Goal: Navigation & Orientation: Find specific page/section

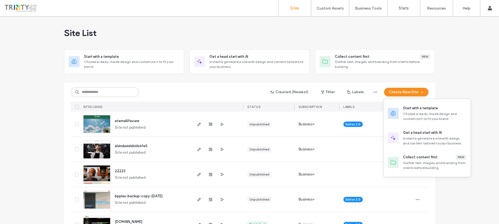
click at [412, 108] on div "Start with a template" at bounding box center [420, 107] width 35 height 5
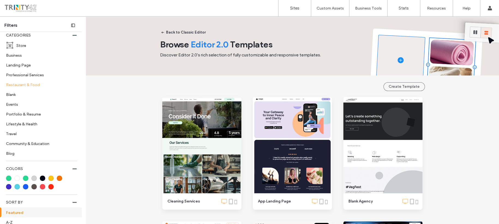
scroll to position [46, 0]
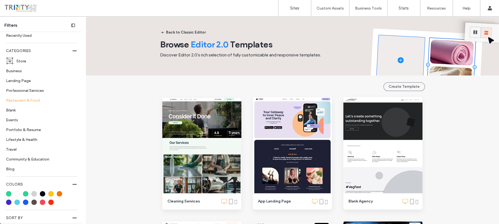
click at [16, 100] on label "Restaurant & Food" at bounding box center [39, 100] width 67 height 10
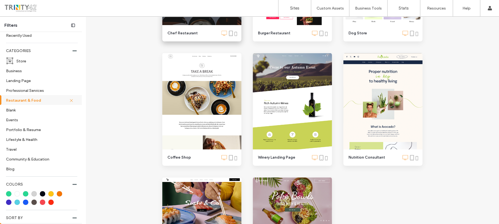
scroll to position [170, 0]
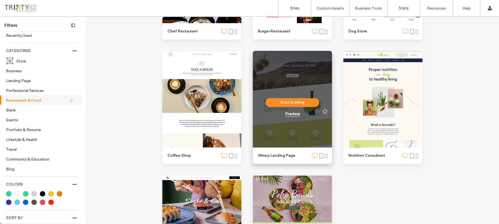
click at [289, 112] on div "Preview" at bounding box center [292, 113] width 14 height 5
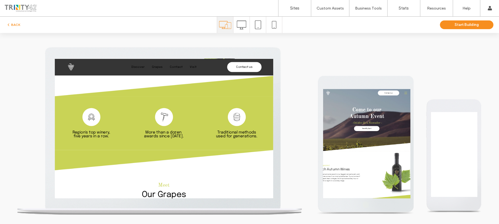
scroll to position [0, 0]
drag, startPoint x: 109, startPoint y: 141, endPoint x: 119, endPoint y: 153, distance: 15.3
click at [119, 153] on div at bounding box center [109, 145] width 27 height 27
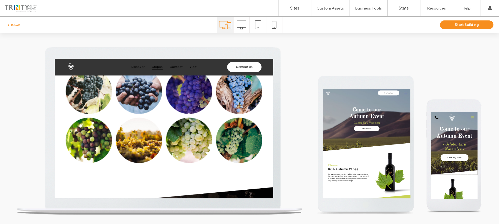
scroll to position [443, 0]
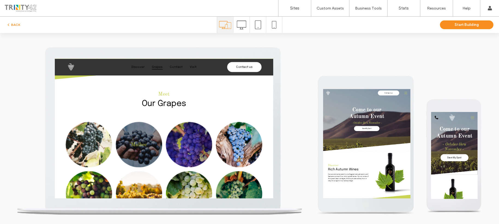
click at [170, 170] on link at bounding box center [181, 187] width 74 height 72
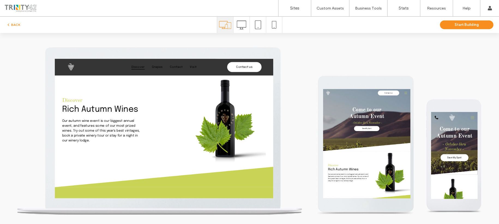
scroll to position [0, 0]
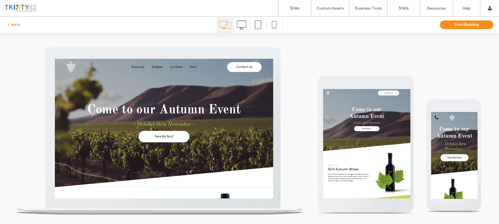
click at [7, 25] on icon "button" at bounding box center [8, 25] width 4 height 4
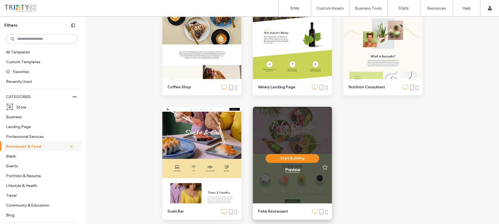
scroll to position [267, 0]
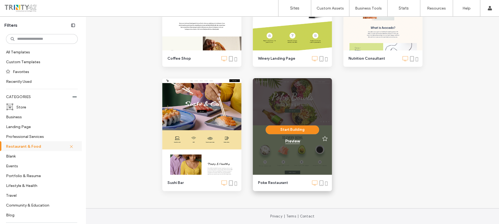
click at [289, 143] on div "Preview" at bounding box center [292, 141] width 14 height 5
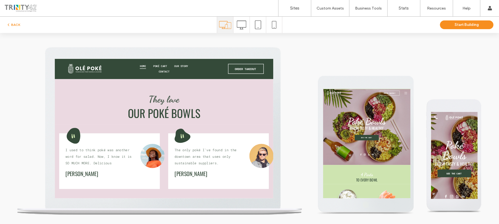
scroll to position [1158, 0]
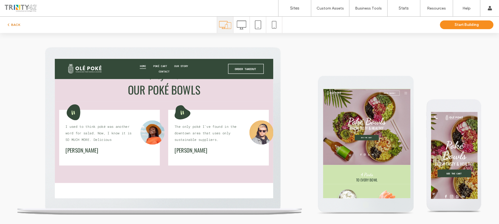
click at [8, 23] on icon "button" at bounding box center [8, 25] width 4 height 4
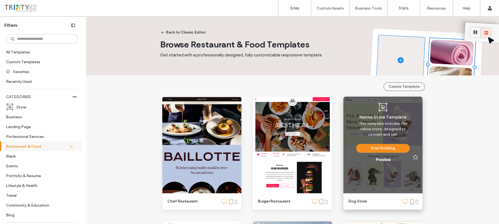
scroll to position [34, 0]
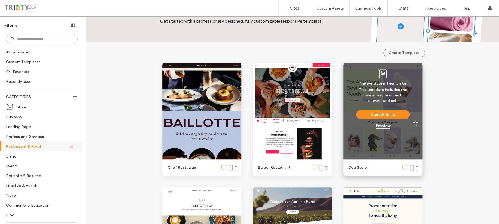
click at [384, 125] on div "Preview" at bounding box center [383, 125] width 14 height 5
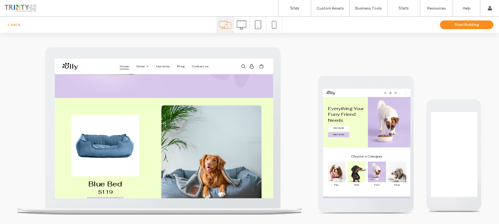
scroll to position [0, 0]
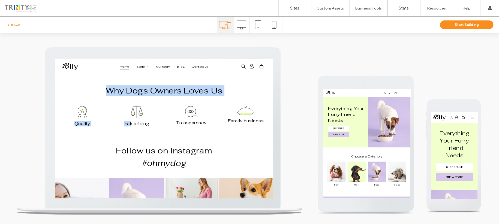
drag, startPoint x: 128, startPoint y: 103, endPoint x: 168, endPoint y: 164, distance: 73.0
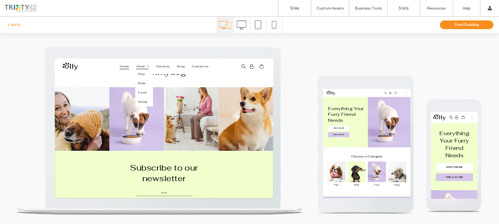
click at [181, 65] on div "Home Store Play Walk Food Sleep Our story Blog Contact us" at bounding box center [218, 69] width 188 height 17
click at [181, 67] on span "Store" at bounding box center [185, 70] width 19 height 8
click at [179, 83] on span "Play" at bounding box center [184, 81] width 10 height 6
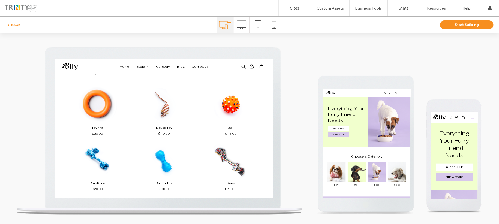
click at [114, 153] on link at bounding box center [118, 128] width 100 height 58
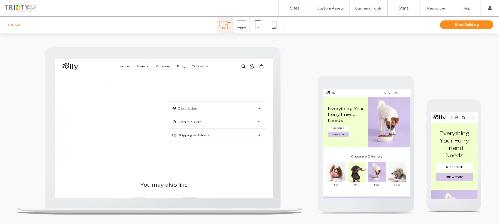
click at [273, 147] on div "Details & Care" at bounding box center [298, 153] width 144 height 20
click at [265, 134] on span "Description" at bounding box center [296, 133] width 114 height 6
click at [253, 137] on div "Description" at bounding box center [298, 133] width 144 height 20
click at [253, 174] on span "Shipping & Returns" at bounding box center [296, 173] width 114 height 6
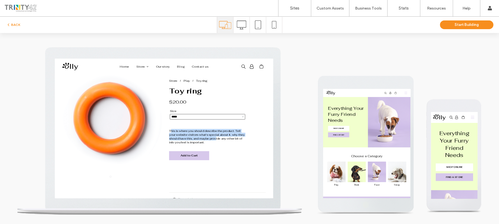
drag, startPoint x: 226, startPoint y: 166, endPoint x: 306, endPoint y: 180, distance: 81.3
click at [306, 180] on p "This is where you should describe the product. Tell your website visitors what'…" at bounding box center [283, 175] width 115 height 23
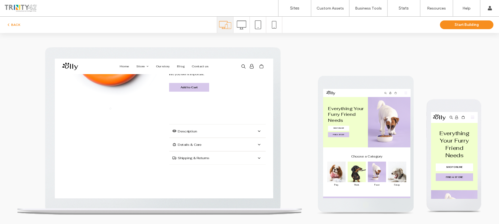
click at [312, 213] on div "Shipping & Returns" at bounding box center [298, 207] width 144 height 20
click at [309, 184] on span "Details & Care" at bounding box center [296, 187] width 114 height 6
click at [302, 164] on span "Description" at bounding box center [296, 167] width 114 height 6
click at [256, 168] on span "Description" at bounding box center [296, 167] width 114 height 6
click at [241, 130] on div "Store Play Toy ring This is where you should describe the product. Tell your we…" at bounding box center [298, 47] width 154 height 177
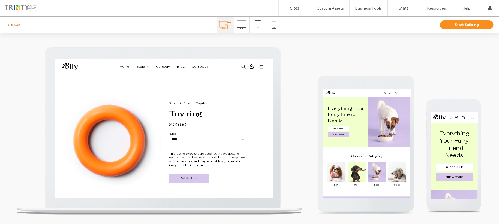
click at [14, 22] on button "BACK" at bounding box center [13, 25] width 14 height 7
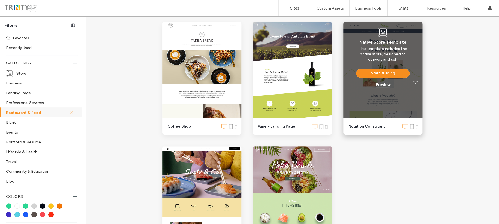
click at [376, 86] on div "Preview" at bounding box center [383, 84] width 14 height 5
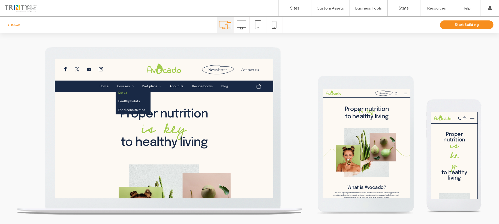
click at [153, 108] on span "Detox" at bounding box center [156, 109] width 13 height 5
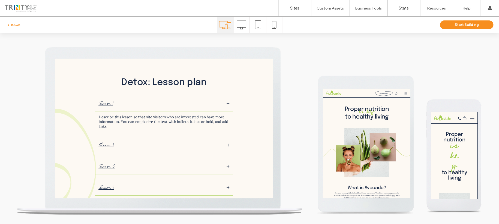
click at [185, 120] on div "Lesson 1" at bounding box center [214, 125] width 188 height 13
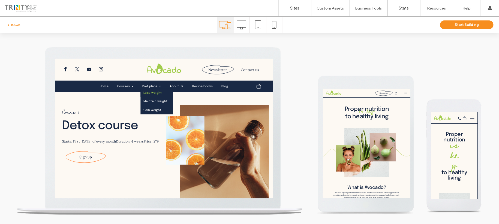
click at [199, 107] on span "Lose weight" at bounding box center [200, 109] width 27 height 5
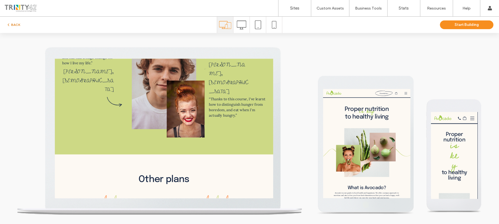
click at [11, 22] on span "button" at bounding box center [8, 25] width 5 height 6
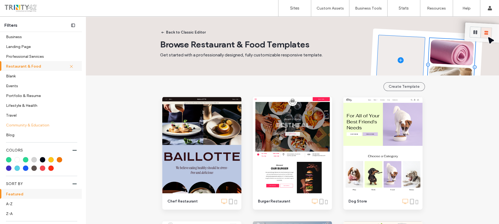
click at [21, 126] on label "Community & Education" at bounding box center [39, 125] width 67 height 10
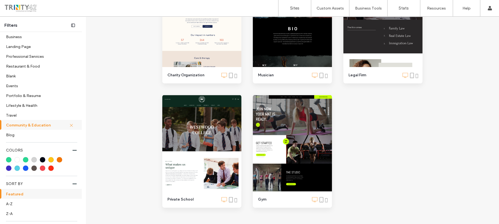
scroll to position [272, 0]
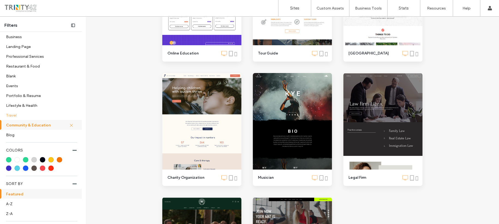
click at [8, 112] on label "Travel" at bounding box center [39, 115] width 67 height 10
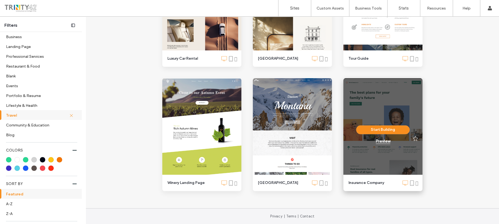
click at [377, 139] on div "Preview" at bounding box center [383, 141] width 14 height 5
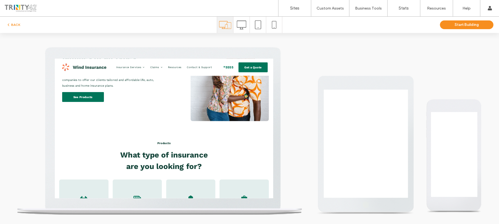
scroll to position [579, 0]
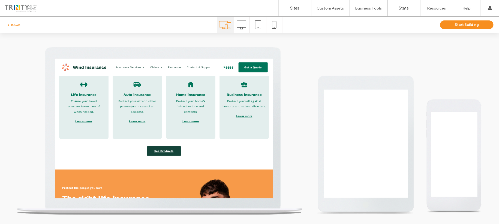
click at [210, 202] on span "See Products" at bounding box center [217, 197] width 33 height 11
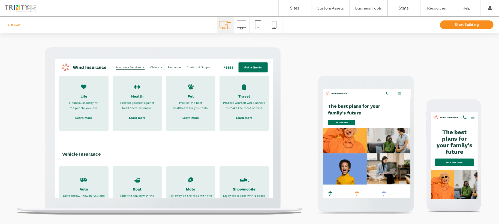
scroll to position [34, 0]
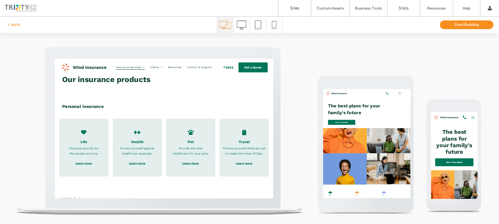
click at [109, 203] on p "Financial security for the people you love." at bounding box center [97, 197] width 49 height 16
click at [98, 214] on span "Learn more" at bounding box center [97, 215] width 29 height 11
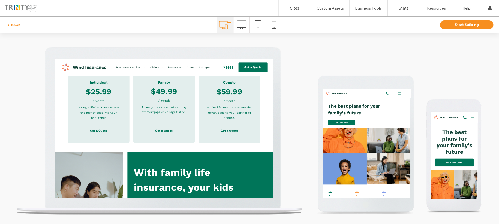
scroll to position [306, 0]
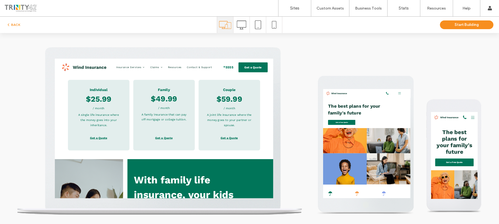
click at [91, 69] on img at bounding box center [98, 71] width 67 height 11
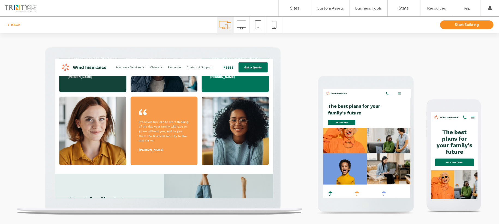
scroll to position [1038, 0]
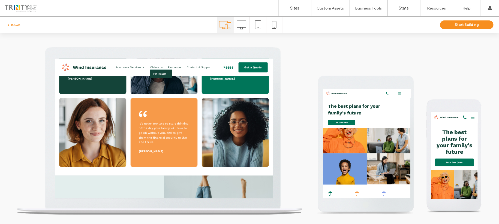
click at [201, 80] on span "Pet health" at bounding box center [211, 81] width 21 height 4
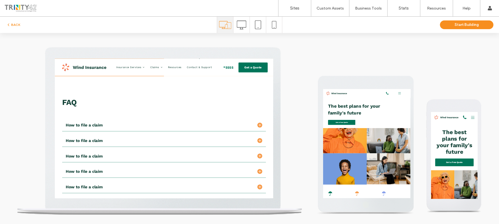
scroll to position [272, 0]
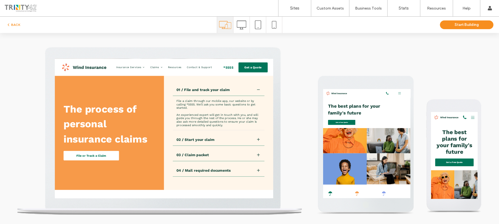
click at [359, 103] on div at bounding box center [359, 105] width 1 height 4
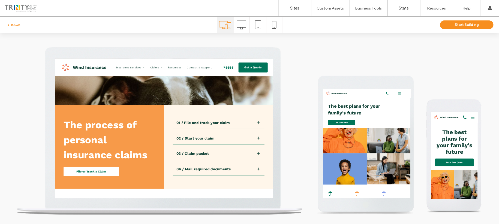
scroll to position [238, 0]
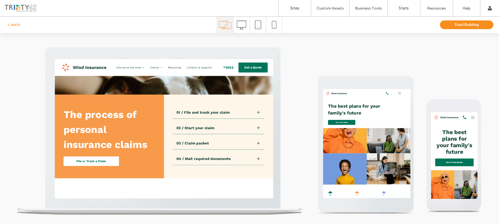
click at [277, 140] on h3 "01 / File and track your claim" at bounding box center [277, 138] width 80 height 7
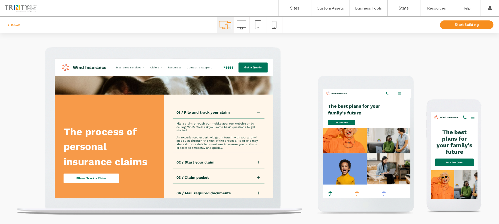
click at [275, 137] on h3 "01 / File and track your claim" at bounding box center [277, 138] width 80 height 7
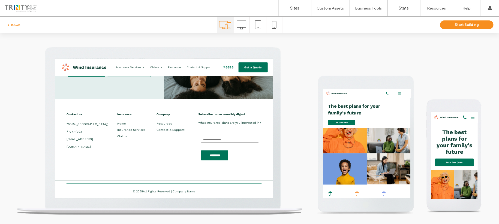
scroll to position [714, 0]
click at [234, 70] on span "Resources" at bounding box center [234, 71] width 20 height 7
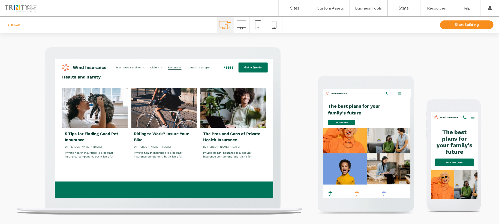
scroll to position [409, 0]
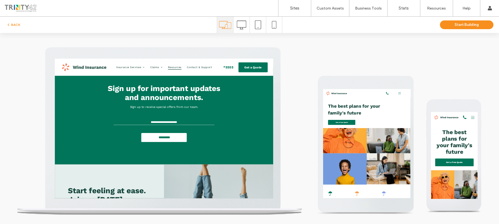
click at [19, 28] on div "BACK Start Building" at bounding box center [249, 25] width 499 height 16
click at [16, 25] on button "BACK" at bounding box center [13, 25] width 14 height 7
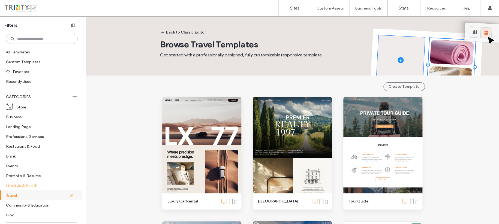
click at [24, 181] on label "Lifestyle & Health" at bounding box center [39, 186] width 67 height 10
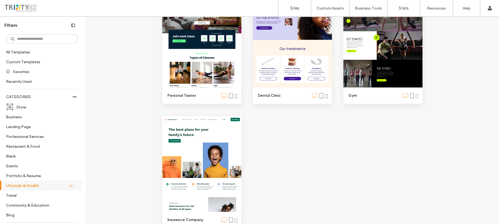
scroll to position [817, 0]
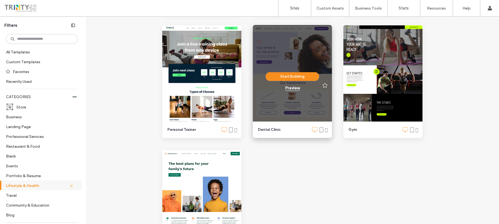
click at [289, 86] on div "Preview" at bounding box center [292, 88] width 14 height 5
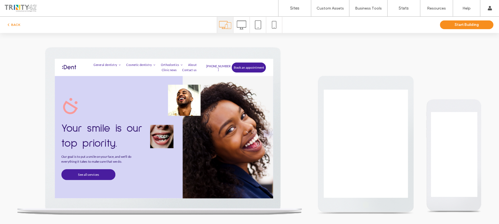
scroll to position [238, 0]
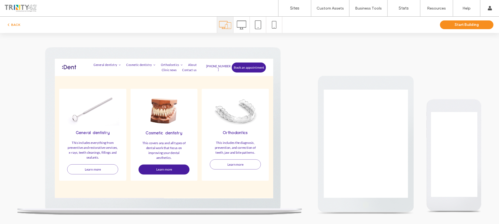
click at [206, 220] on span "Learn more" at bounding box center [218, 224] width 24 height 11
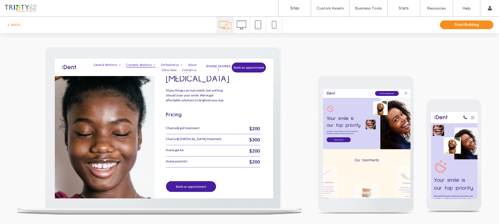
scroll to position [204, 0]
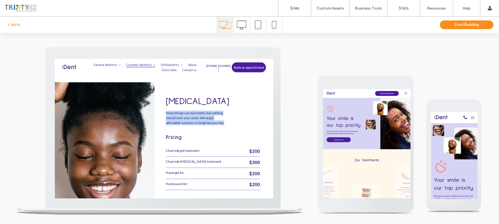
drag, startPoint x: 213, startPoint y: 134, endPoint x: 259, endPoint y: 166, distance: 55.6
click at [259, 165] on div "[MEDICAL_DATA] Many things can stain teeth, but nothing should stain your smile…" at bounding box center [292, 202] width 154 height 227
click at [269, 191] on div "Chairside gel treatment $200" at bounding box center [291, 197] width 141 height 17
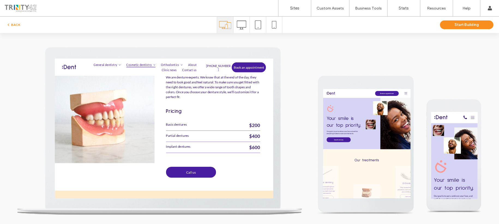
scroll to position [715, 0]
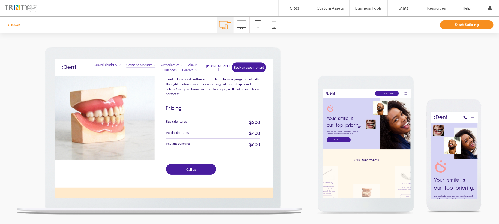
click at [227, 146] on div "Basic dentures $200" at bounding box center [291, 154] width 141 height 17
click at [226, 150] on p "Basic dentures" at bounding box center [277, 153] width 112 height 6
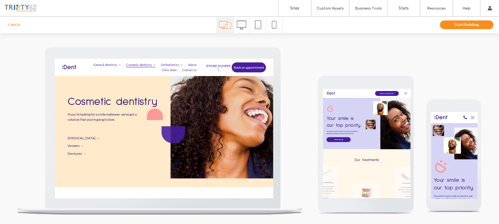
scroll to position [0, 0]
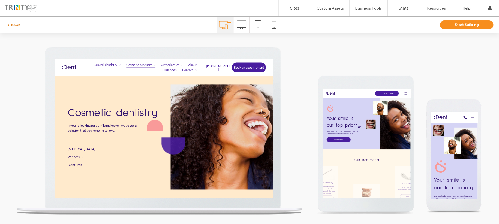
click at [10, 24] on icon "button" at bounding box center [8, 25] width 4 height 4
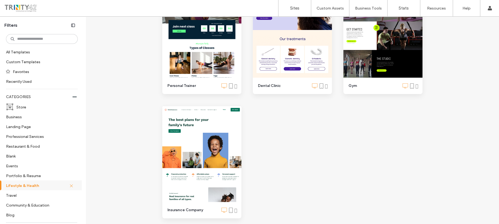
scroll to position [886, 0]
